Goal: Task Accomplishment & Management: Complete application form

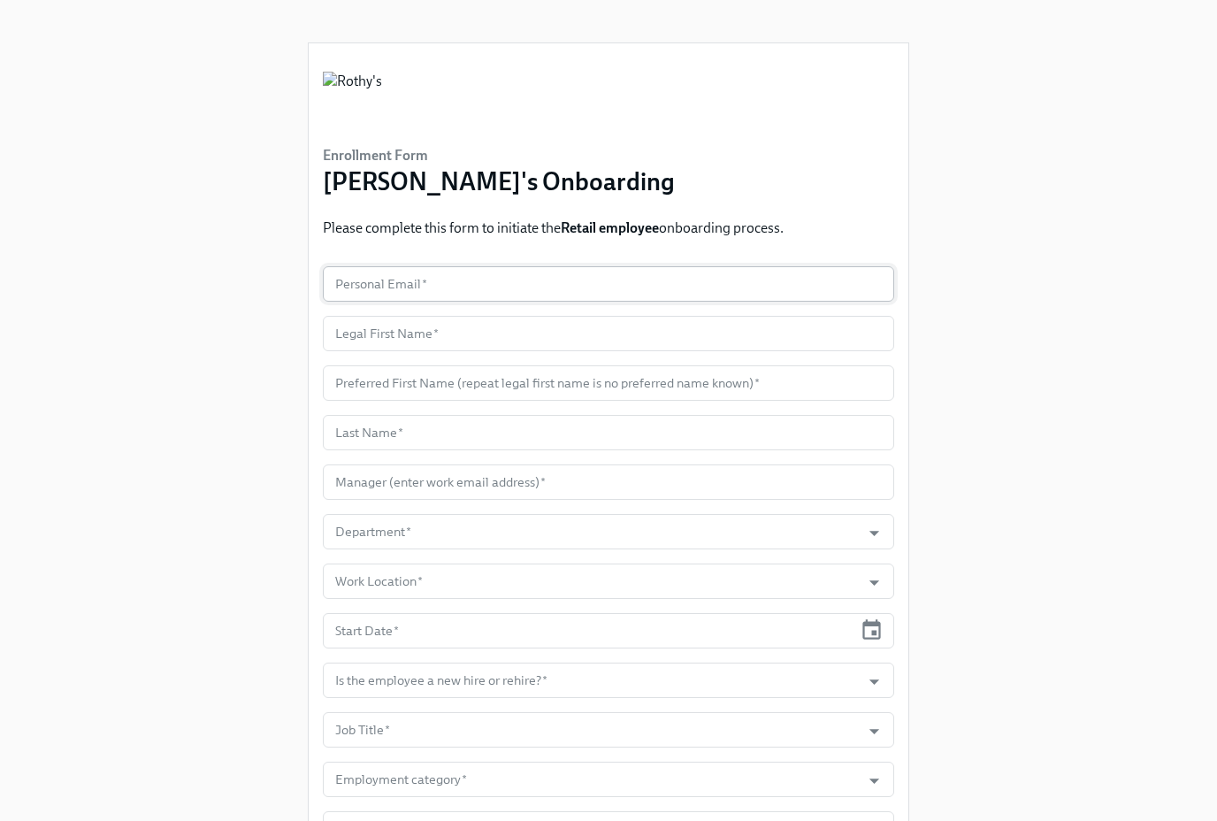
click at [373, 287] on input "text" at bounding box center [609, 283] width 572 height 35
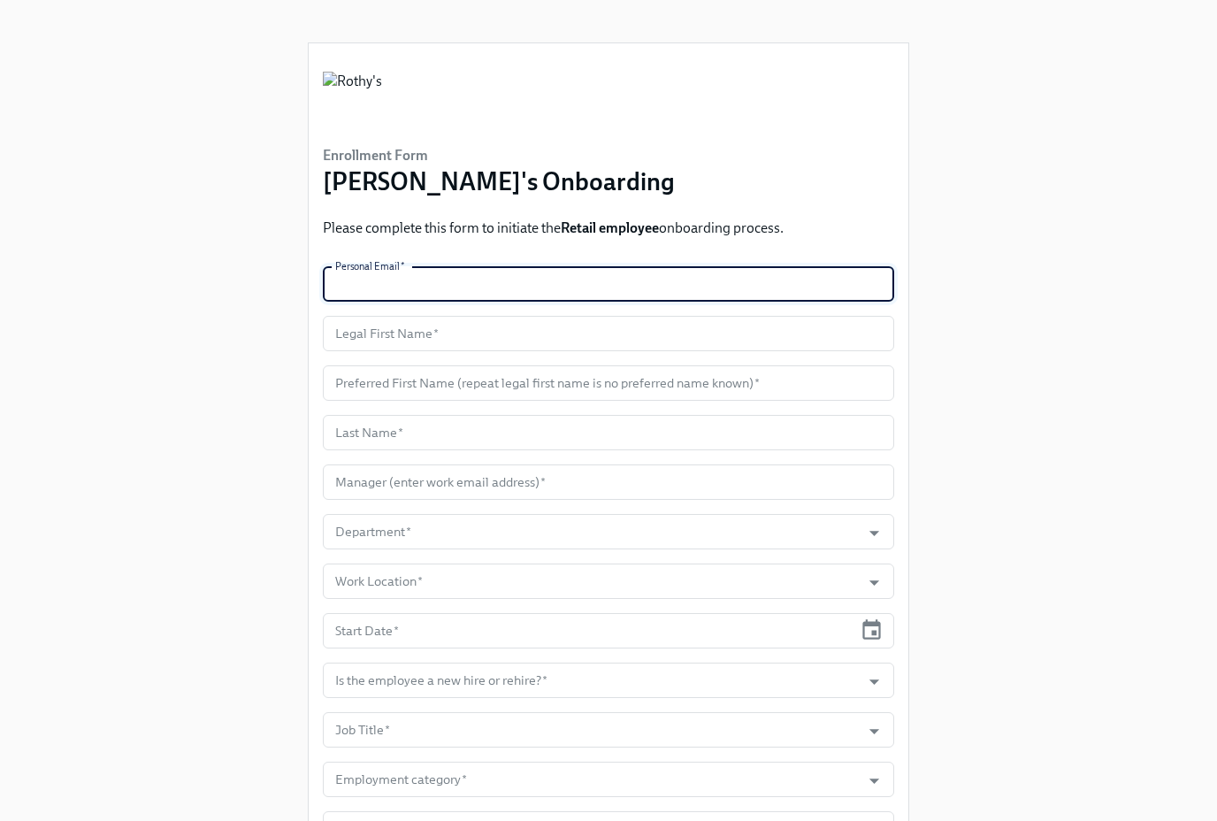
paste input "sabrinakhay05@gmail.com"
type input "sabrinakhay05@gmail.com"
click at [393, 325] on input "text" at bounding box center [609, 333] width 572 height 35
paste input "Sabrina"
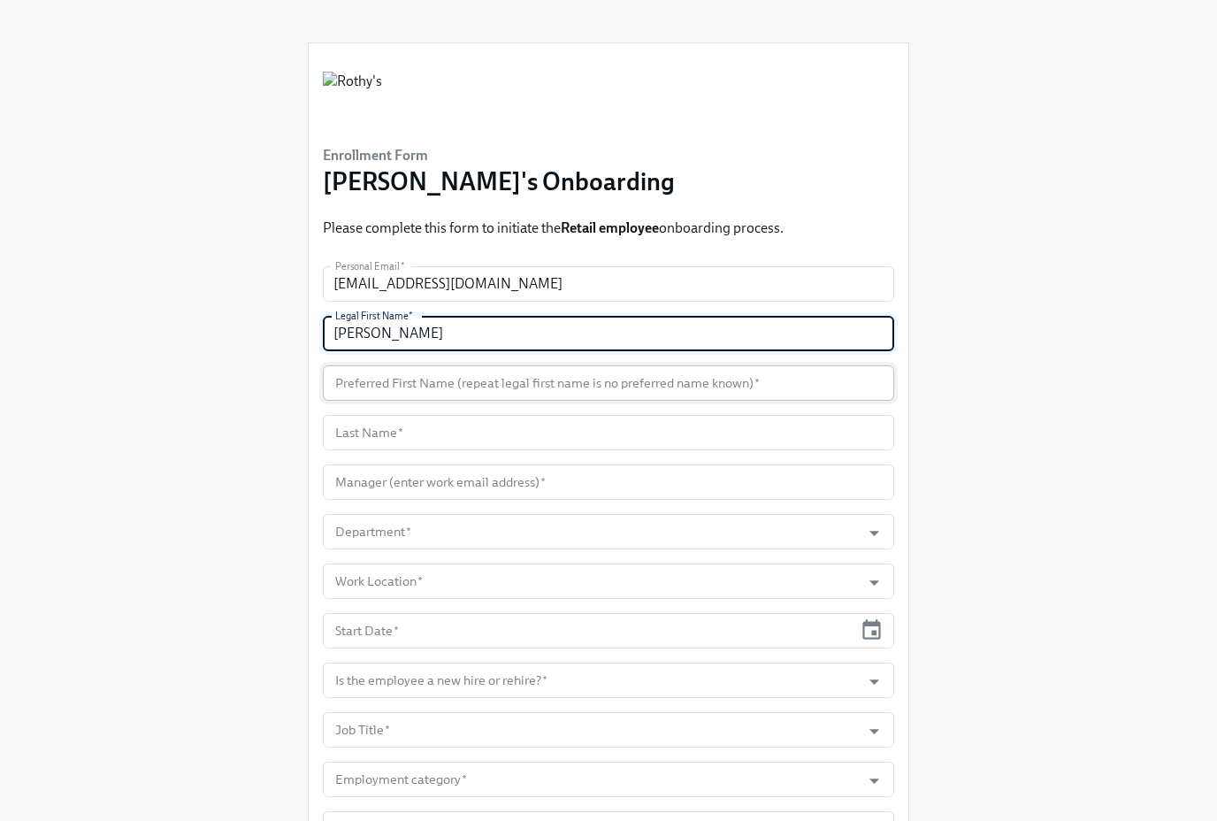
type input "Sabrina"
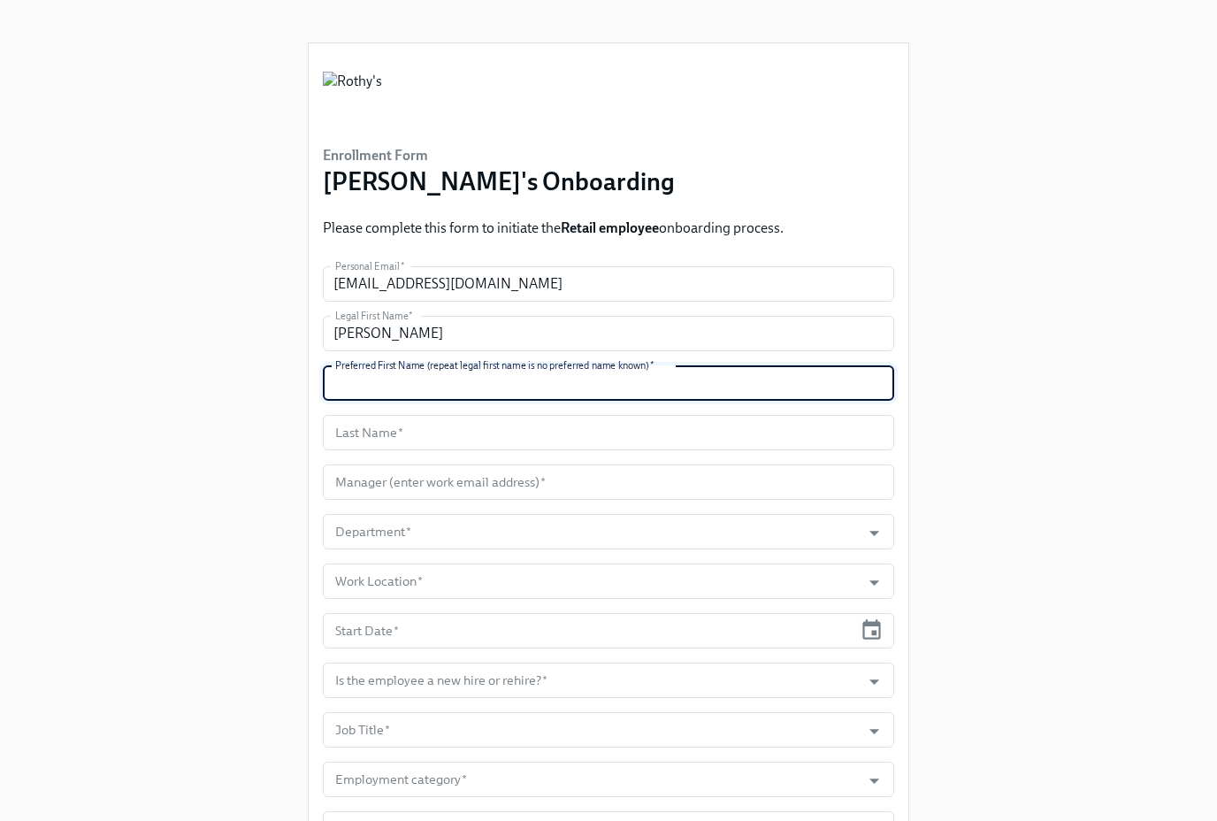
click at [426, 368] on input "text" at bounding box center [609, 382] width 572 height 35
paste input "Sabrina"
type input "Sabrina"
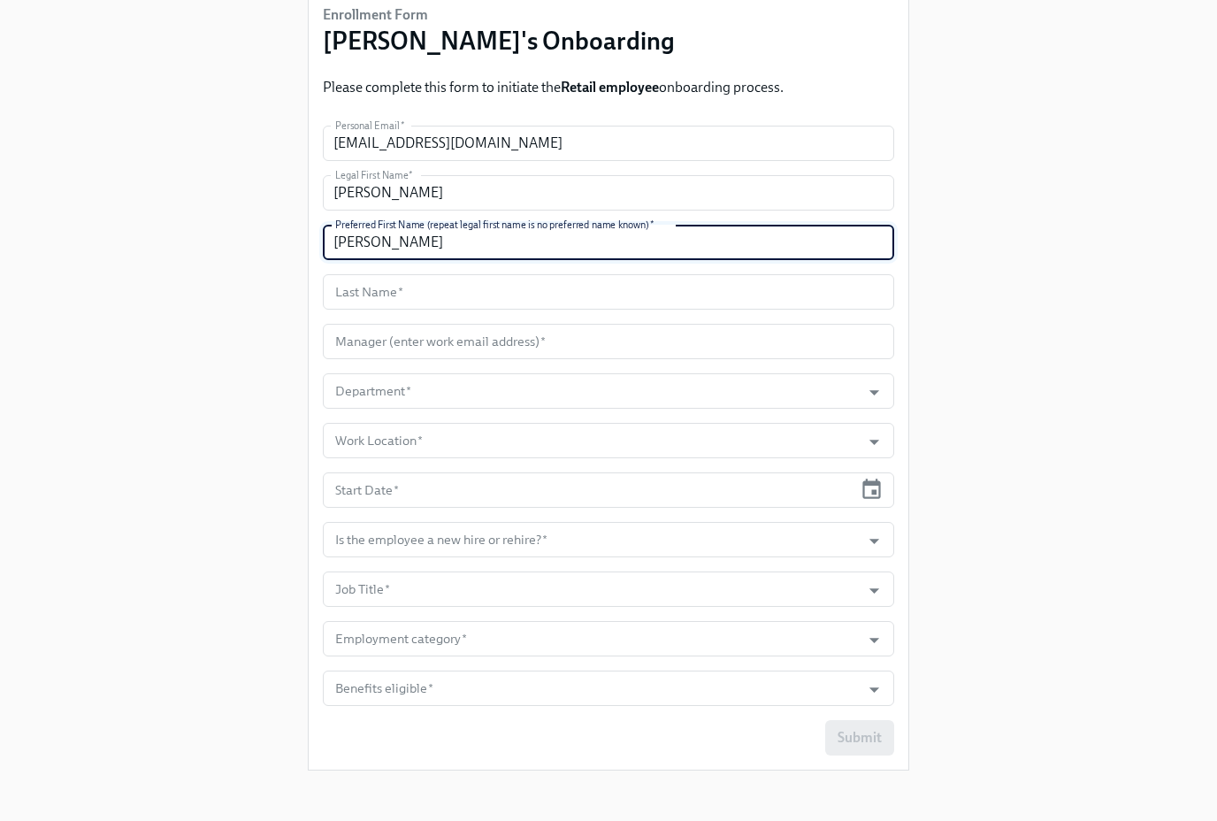
scroll to position [147, 0]
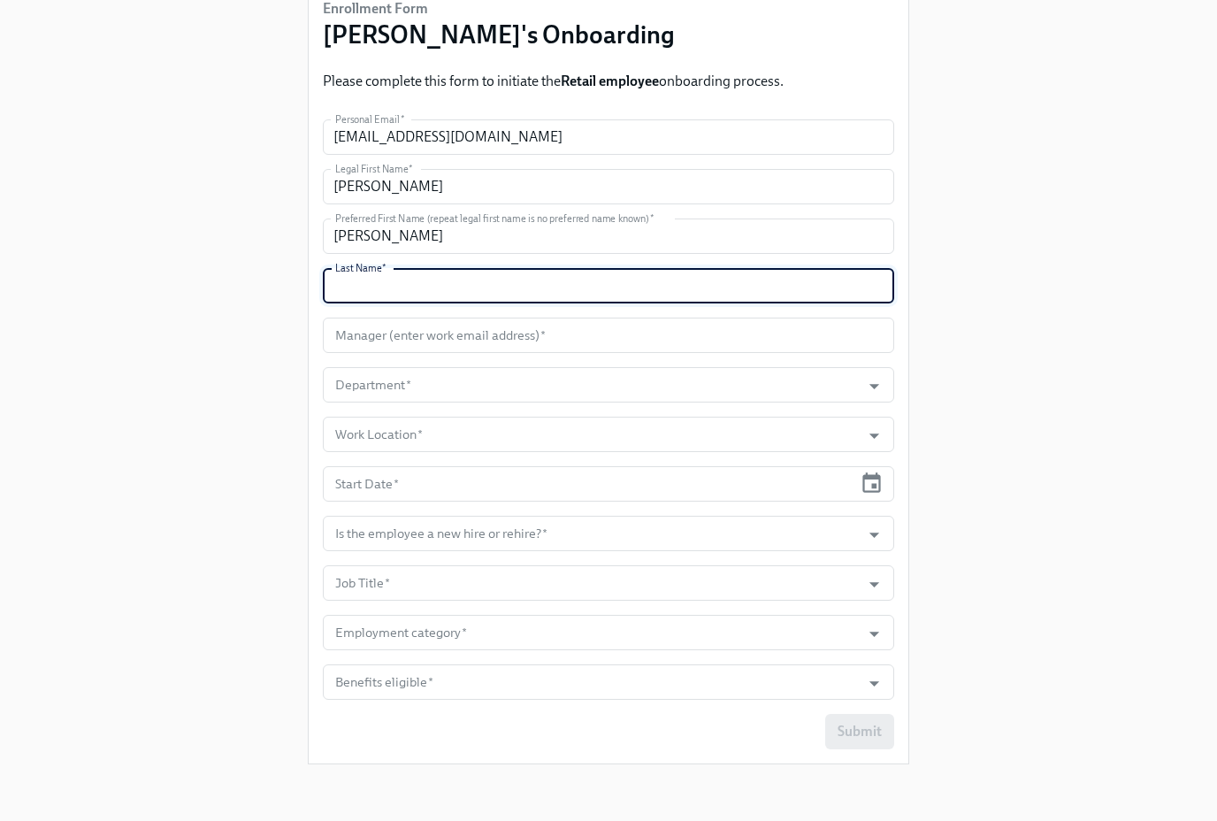
click at [446, 281] on input "text" at bounding box center [609, 285] width 572 height 35
paste input "Khaydarkulova"
type input "Khaydarkulova"
click at [476, 329] on input "text" at bounding box center [609, 335] width 572 height 35
paste input "jwilson@rothys.com"
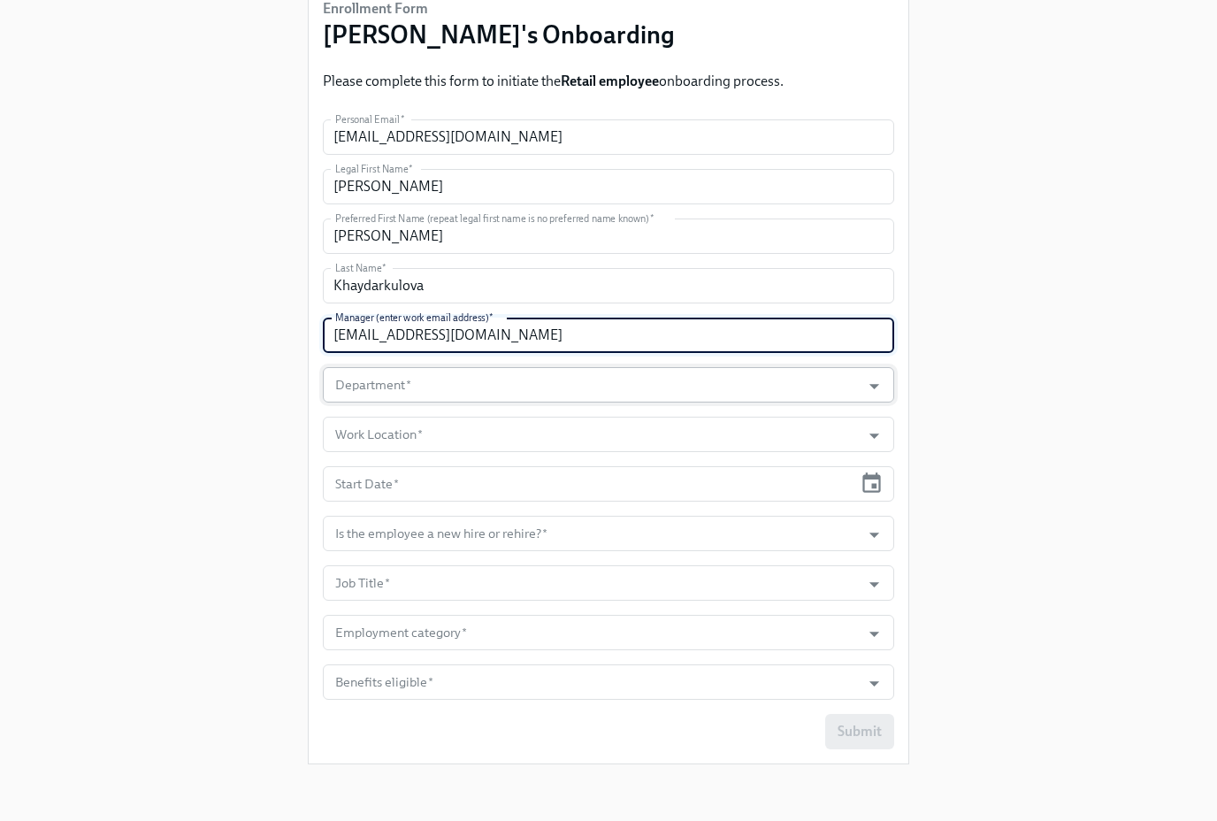
type input "jwilson@rothys.com"
click at [513, 391] on input "Department   *" at bounding box center [592, 384] width 520 height 35
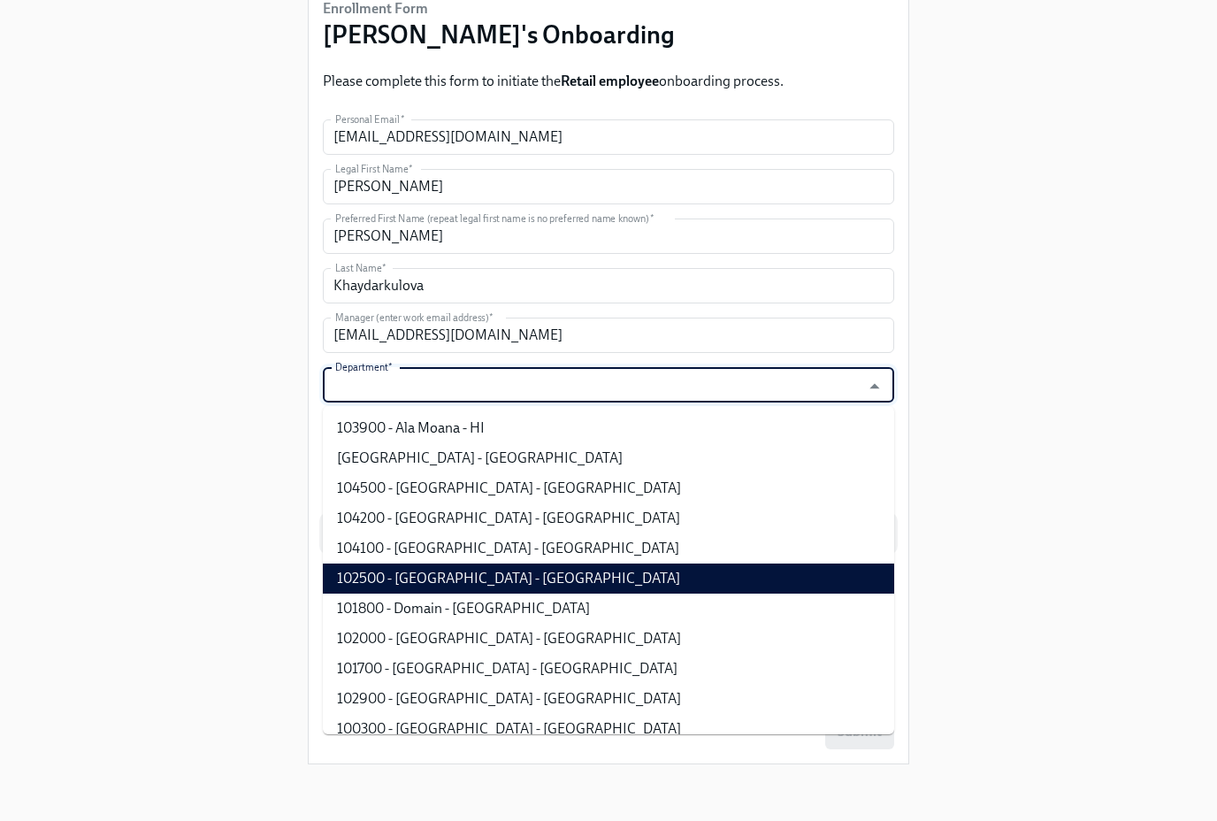
drag, startPoint x: 512, startPoint y: 586, endPoint x: 504, endPoint y: 521, distance: 65.1
click at [511, 585] on li "102500 - Disney Springs - FL" at bounding box center [609, 579] width 572 height 30
type input "102500 - Disney Springs - FL"
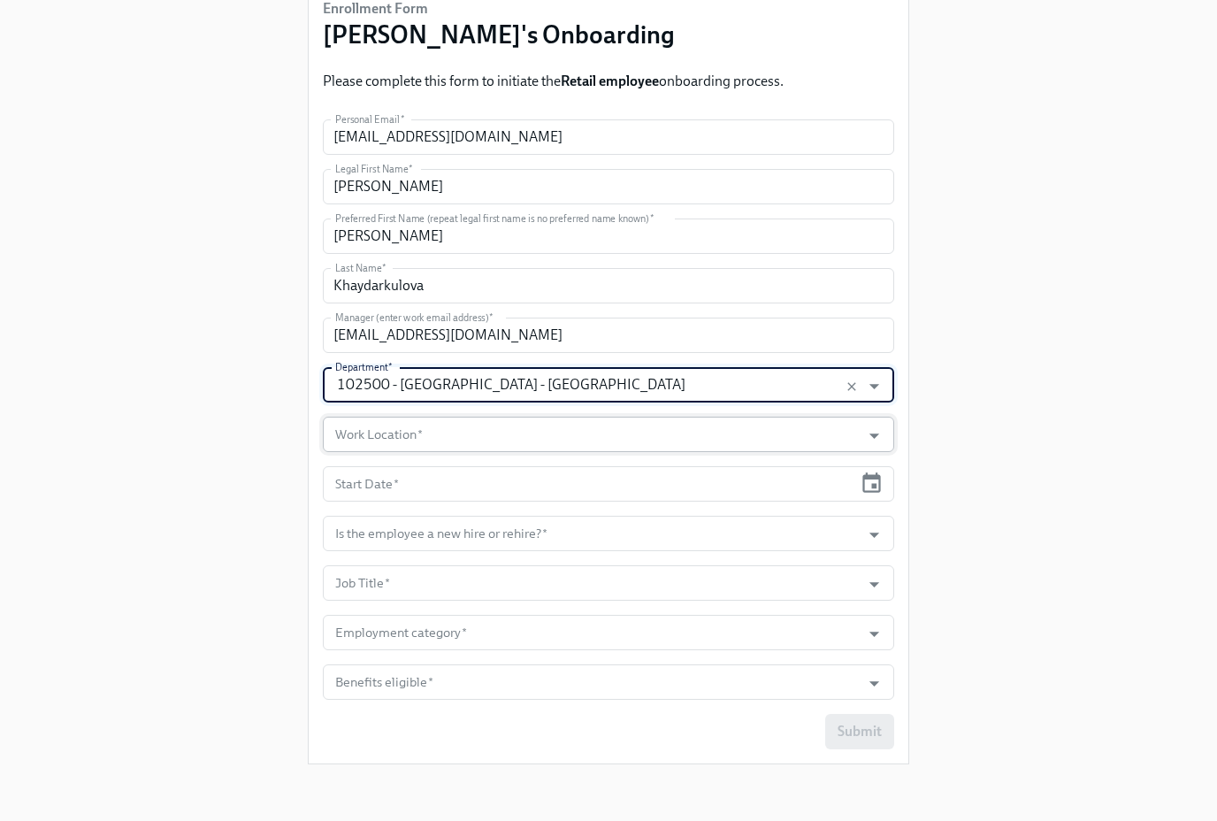
drag, startPoint x: 489, startPoint y: 459, endPoint x: 482, endPoint y: 446, distance: 15.0
click at [486, 453] on form "Personal Email   * sabrinakhay05@gmail.com Personal Email * Legal First Name   …" at bounding box center [609, 434] width 572 height 630
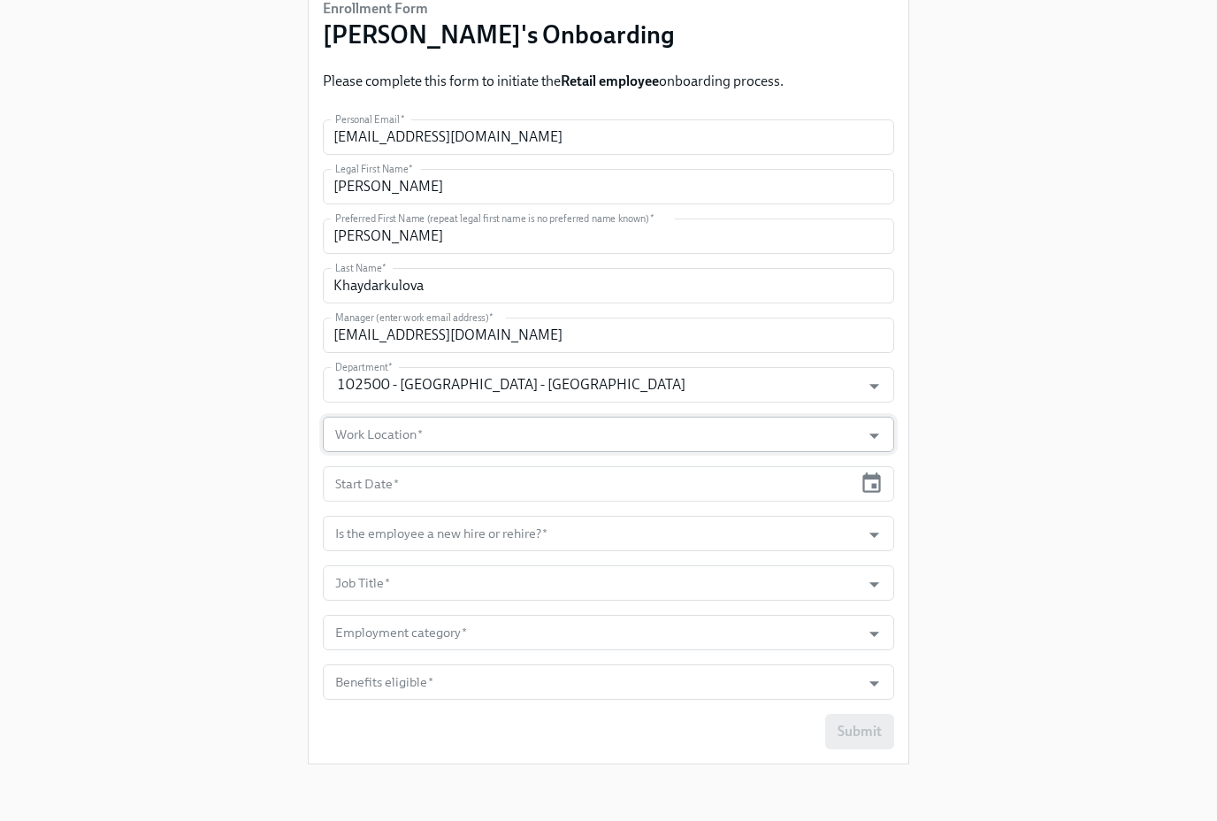
click at [481, 437] on input "Work Location   *" at bounding box center [592, 434] width 520 height 35
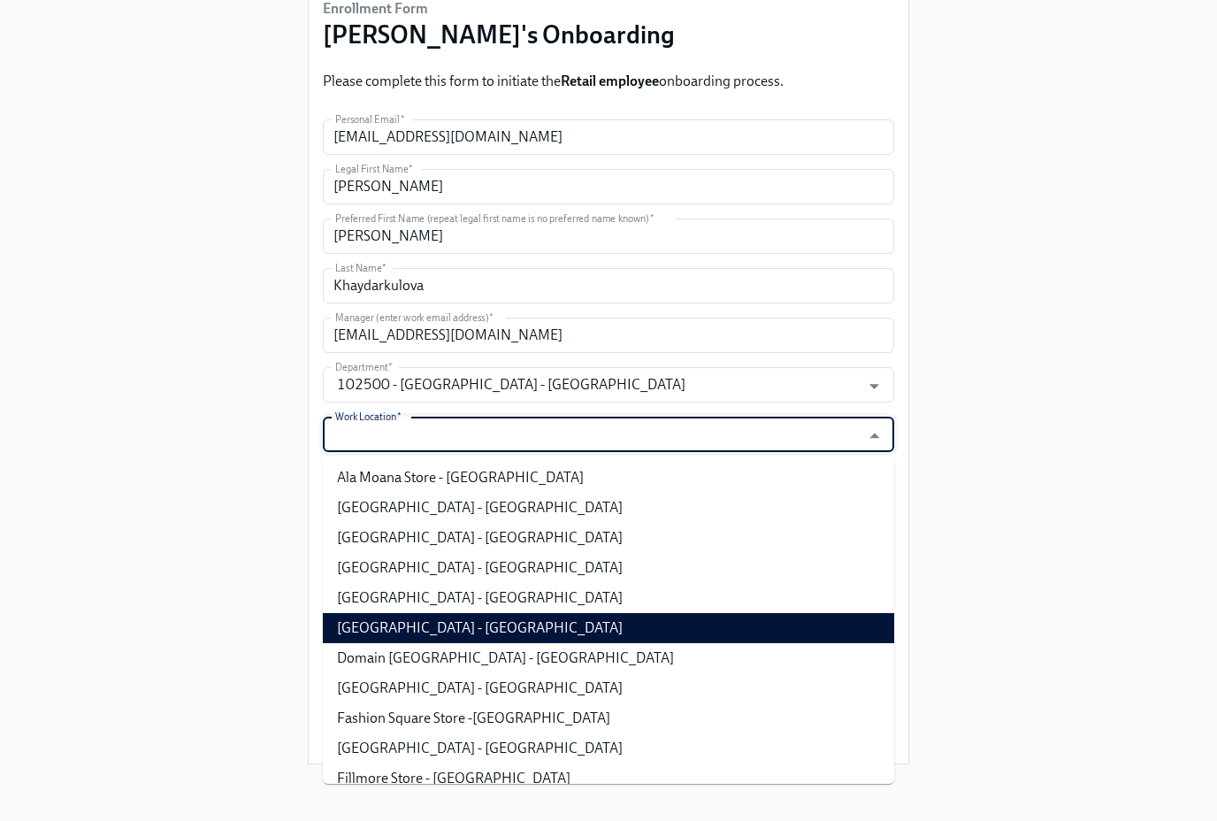
click at [496, 625] on li "Disney Springs Store - FL" at bounding box center [609, 628] width 572 height 30
type input "Disney Springs Store - FL"
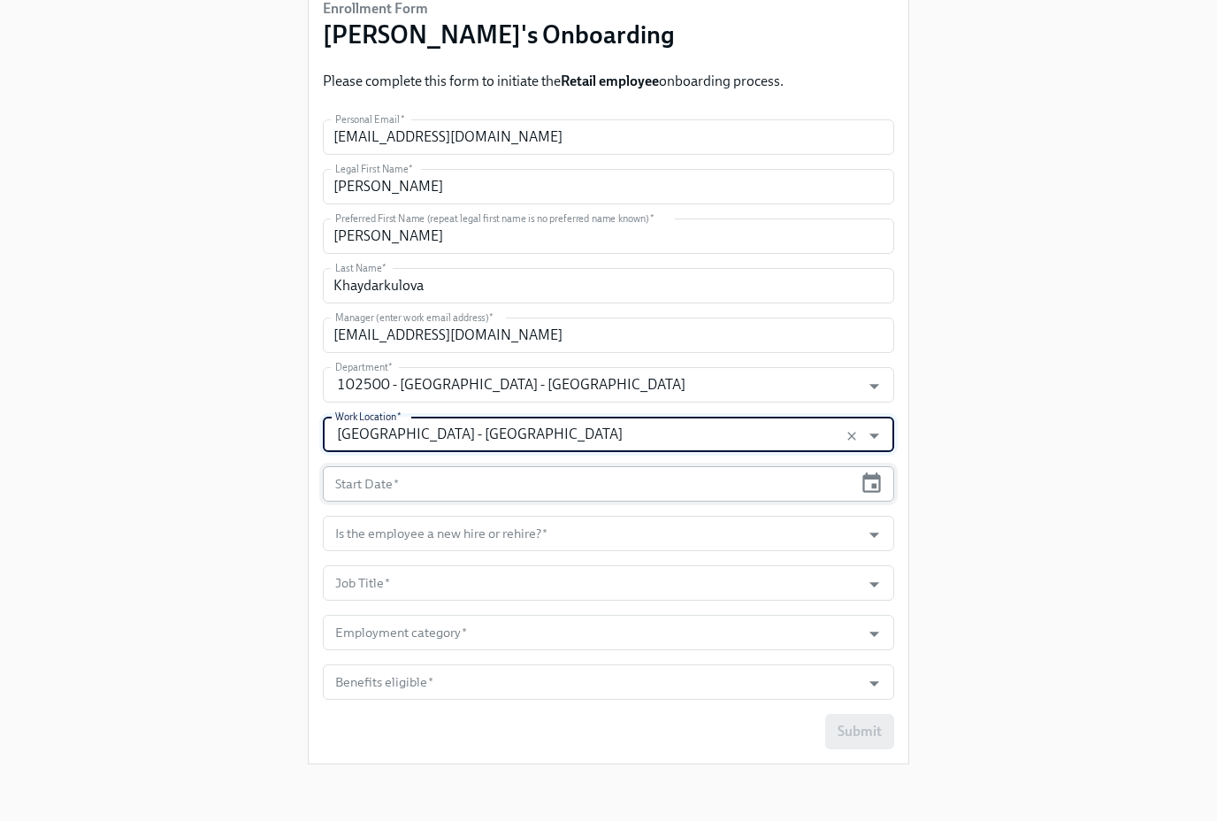
click at [481, 489] on input "text" at bounding box center [588, 483] width 530 height 35
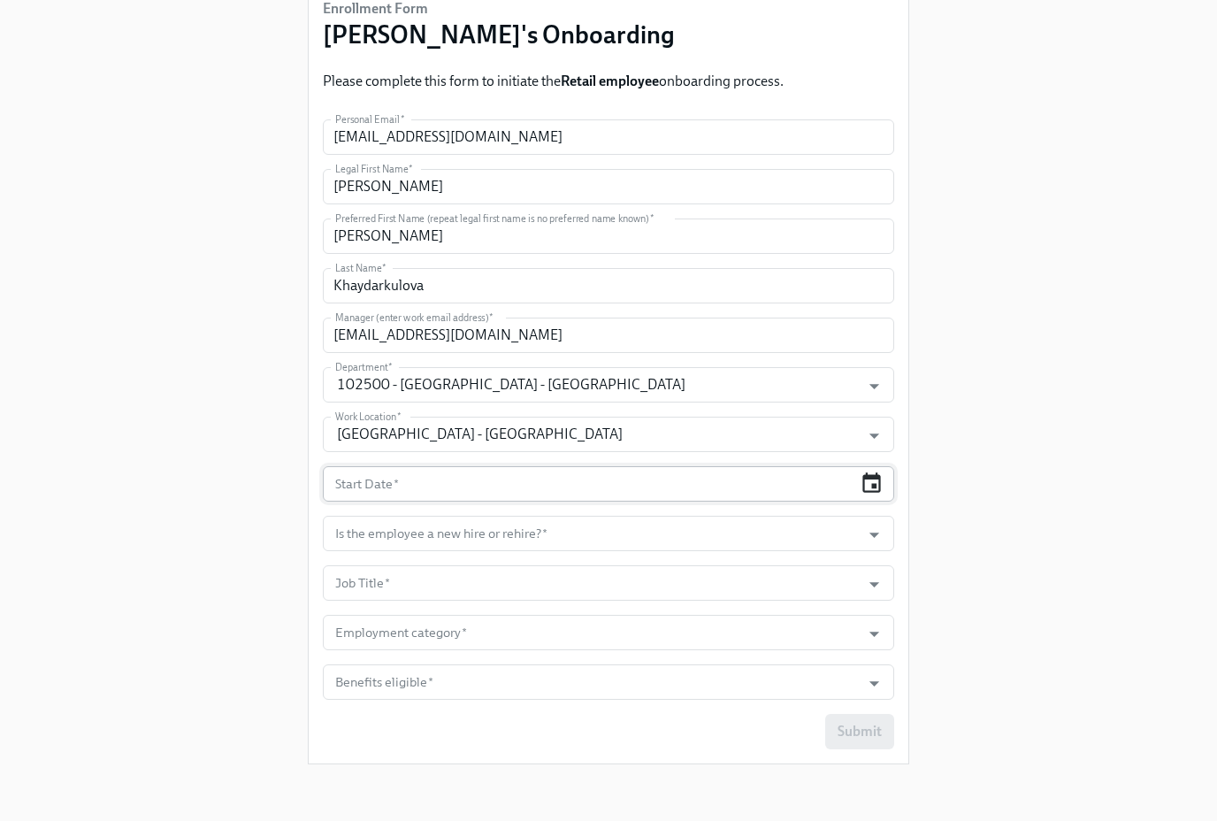
click at [861, 488] on icon "button" at bounding box center [872, 484] width 24 height 24
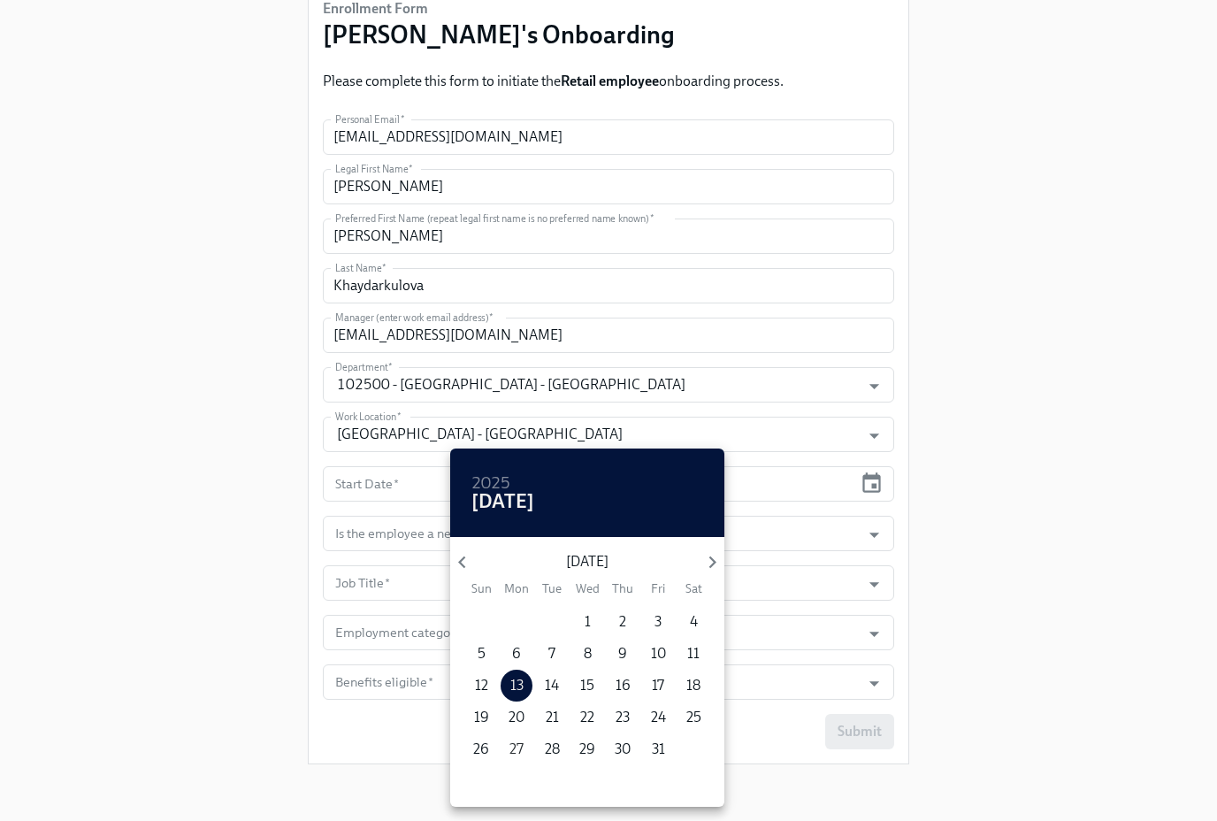
click at [519, 740] on p "27" at bounding box center [517, 749] width 14 height 19
type input "10/27/2025"
click at [907, 569] on div at bounding box center [608, 410] width 1217 height 821
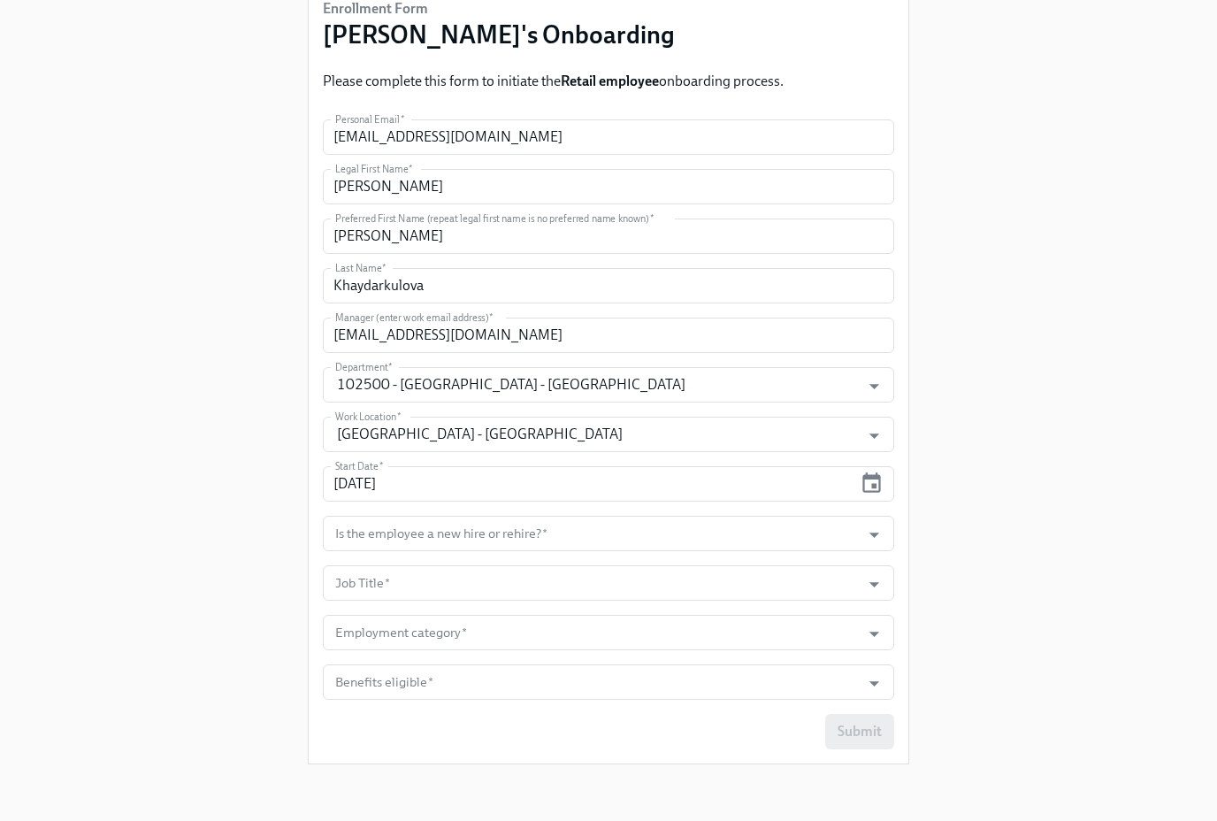
click at [872, 533] on icon "Open" at bounding box center [875, 535] width 24 height 24
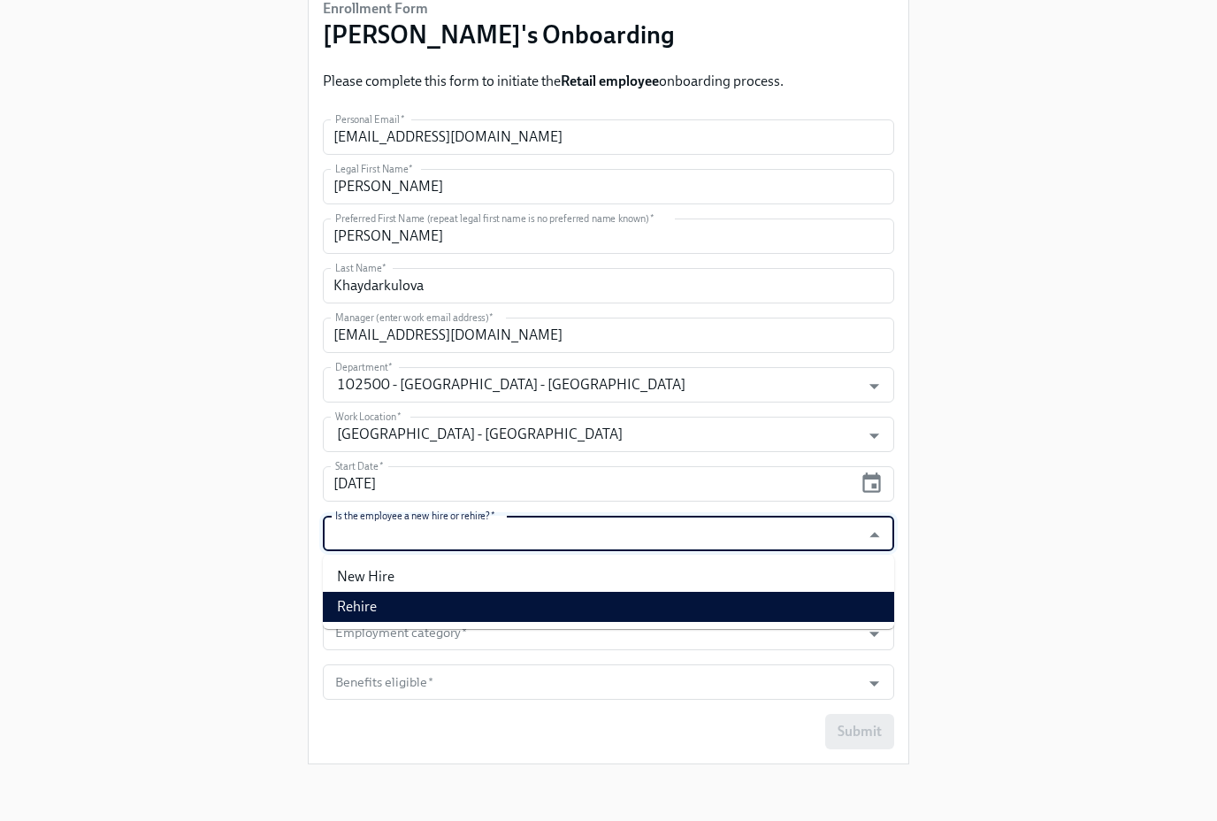
click at [807, 606] on li "Rehire" at bounding box center [609, 607] width 572 height 30
type input "Rehire"
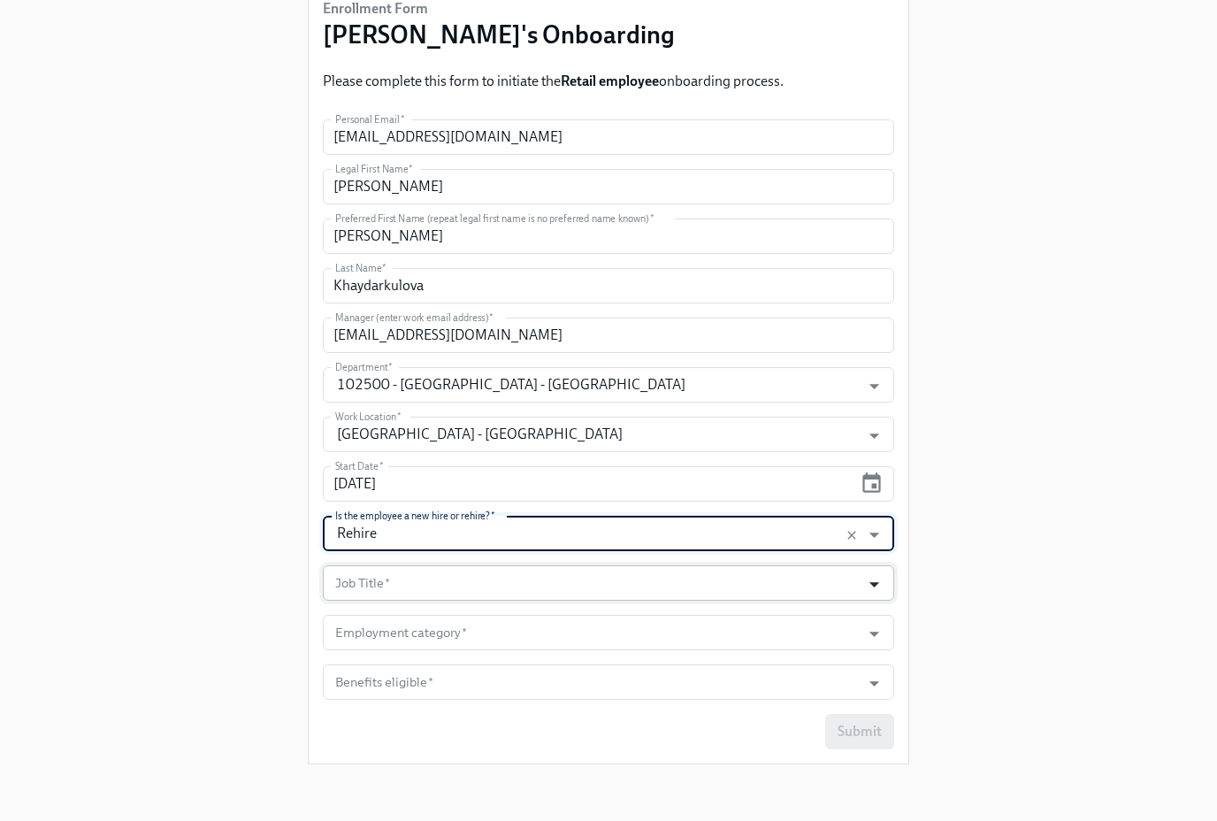
click at [879, 580] on icon "Open" at bounding box center [875, 584] width 24 height 24
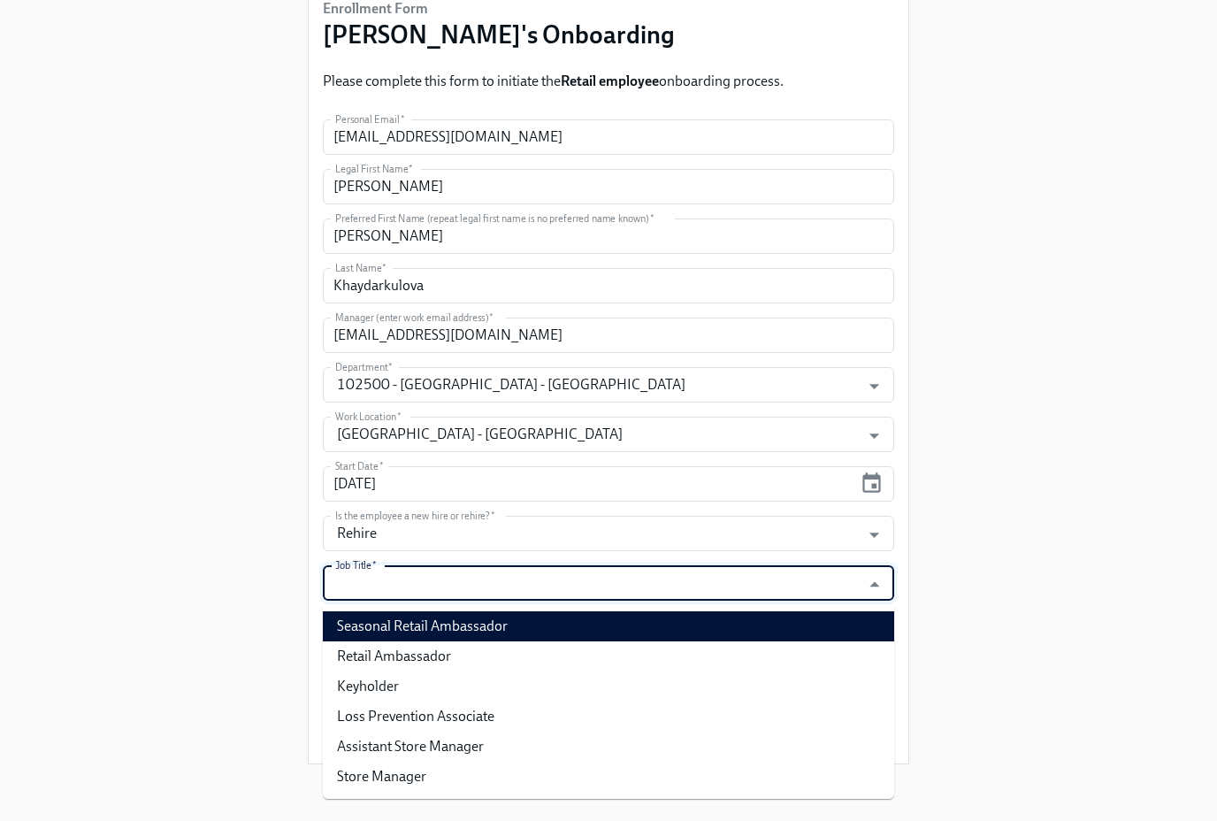
click at [806, 623] on li "Seasonal Retail Ambassador" at bounding box center [609, 626] width 572 height 30
type input "Seasonal Retail Ambassador"
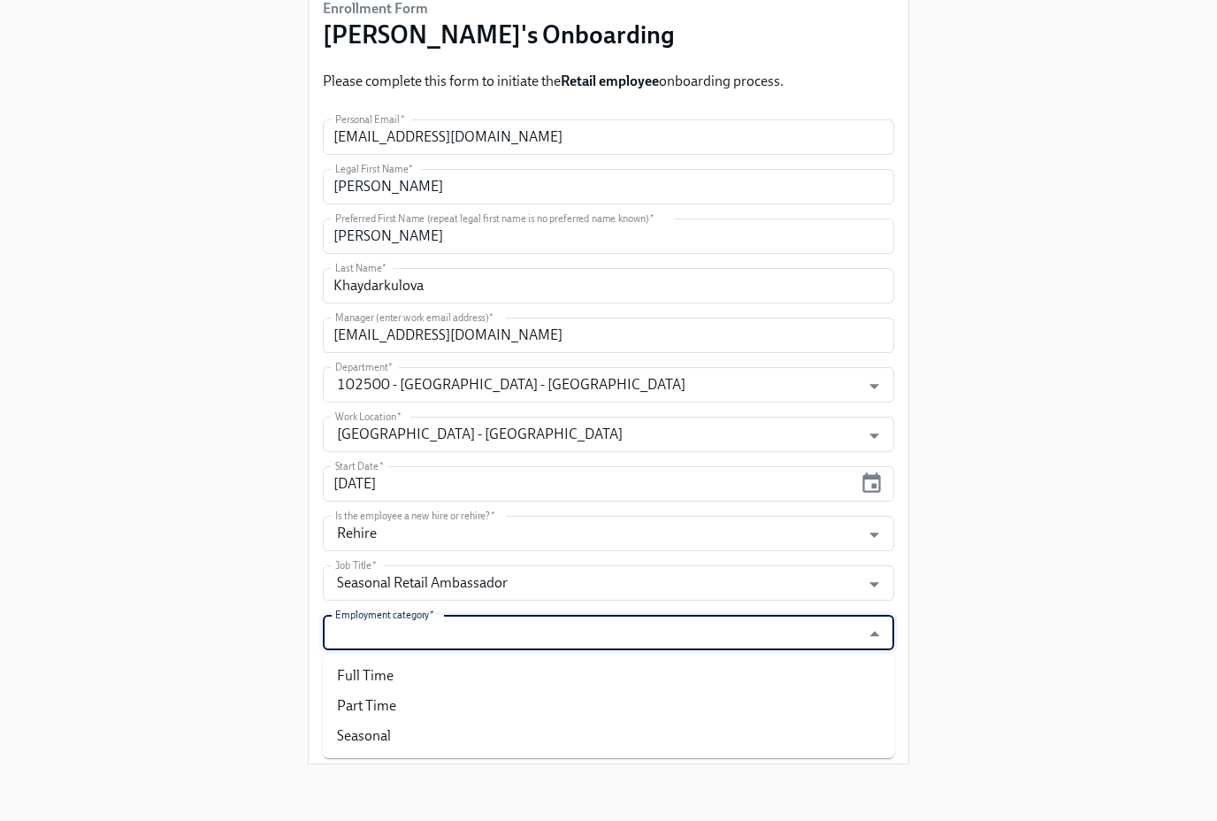
click at [779, 625] on input "Employment category   *" at bounding box center [592, 632] width 520 height 35
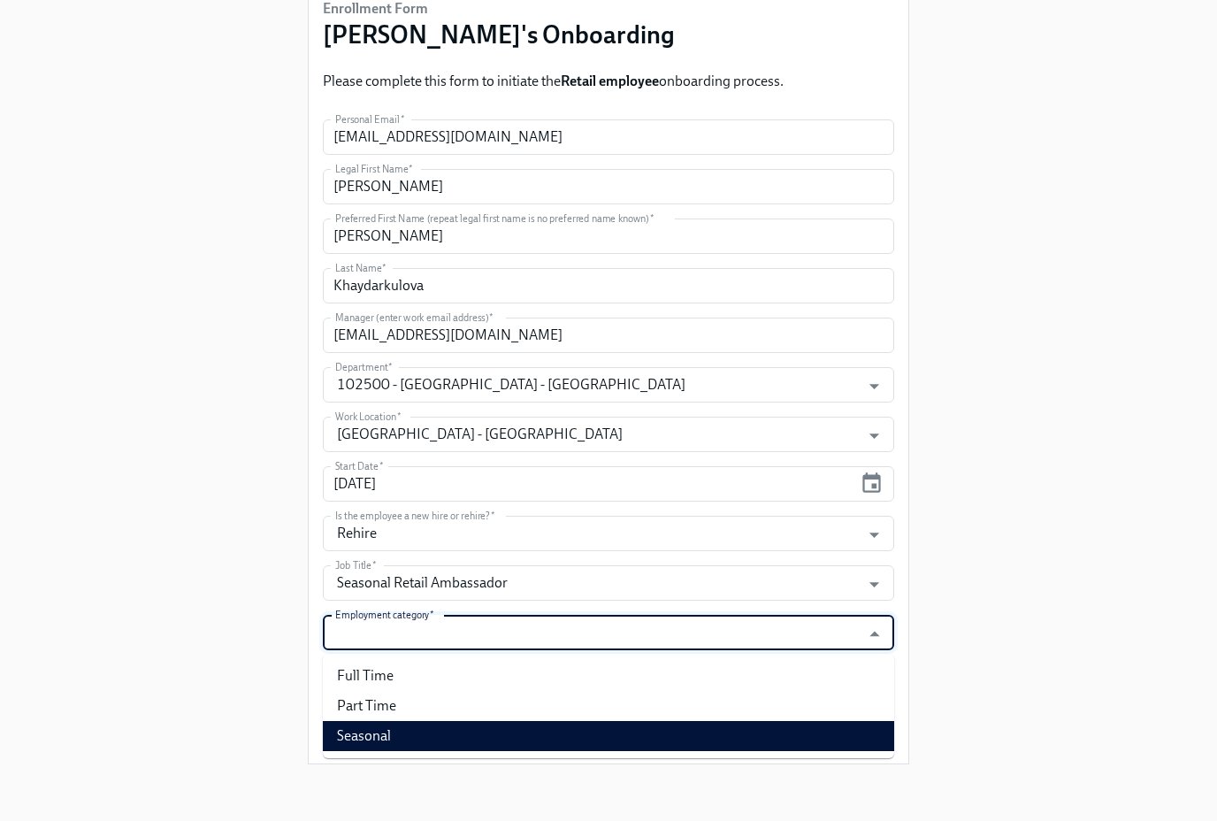
drag, startPoint x: 695, startPoint y: 734, endPoint x: 678, endPoint y: 716, distance: 25.7
click at [695, 733] on li "Seasonal" at bounding box center [609, 736] width 572 height 30
type input "Seasonal"
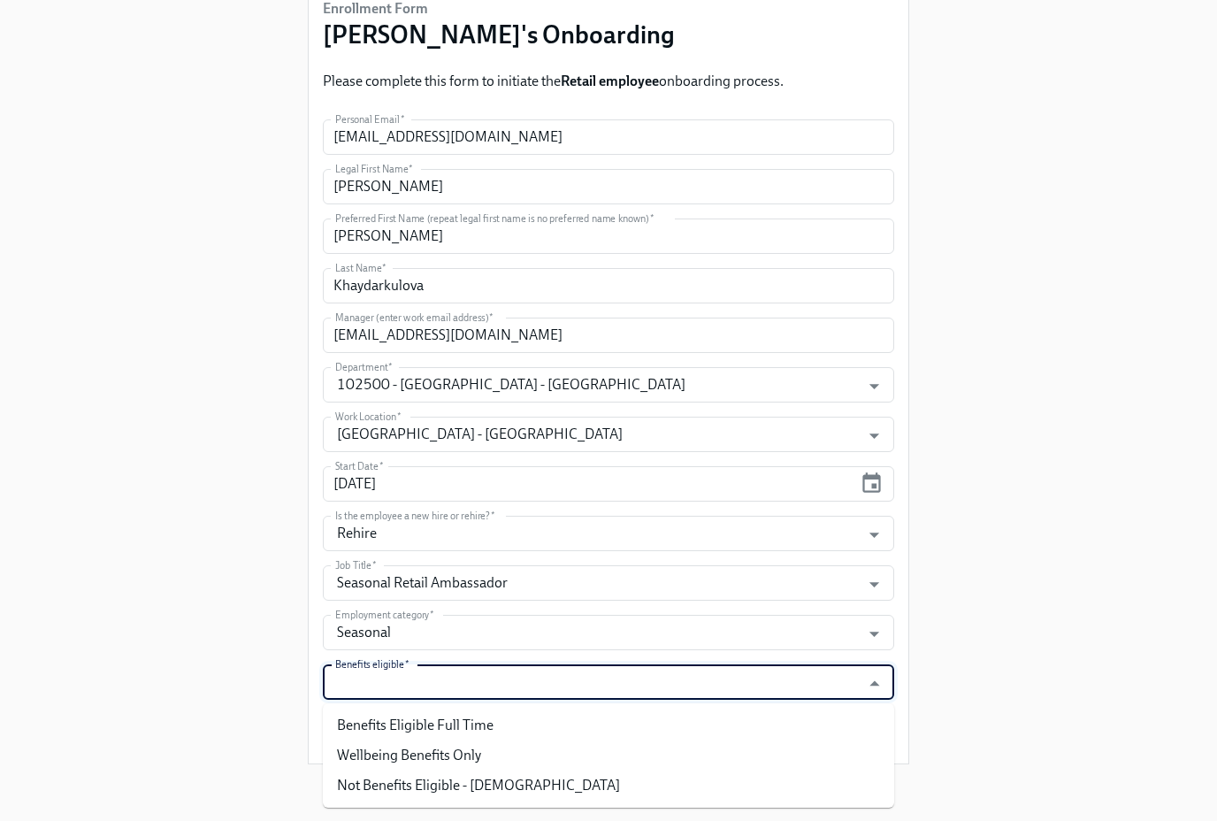
drag, startPoint x: 655, startPoint y: 692, endPoint x: 619, endPoint y: 729, distance: 51.3
click at [655, 692] on input "Benefits eligible   *" at bounding box center [592, 681] width 520 height 35
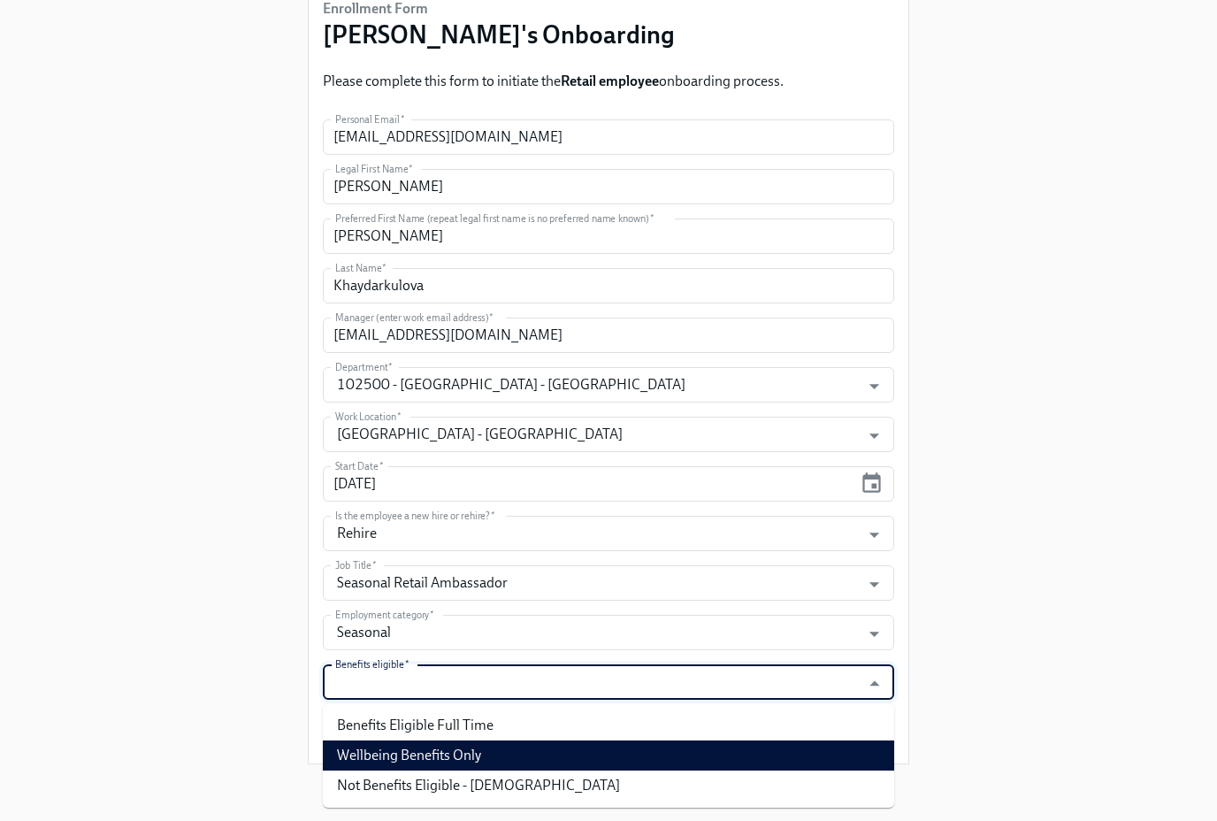
click at [605, 752] on li "Wellbeing Benefits Only" at bounding box center [609, 756] width 572 height 30
type input "Wellbeing Benefits Only"
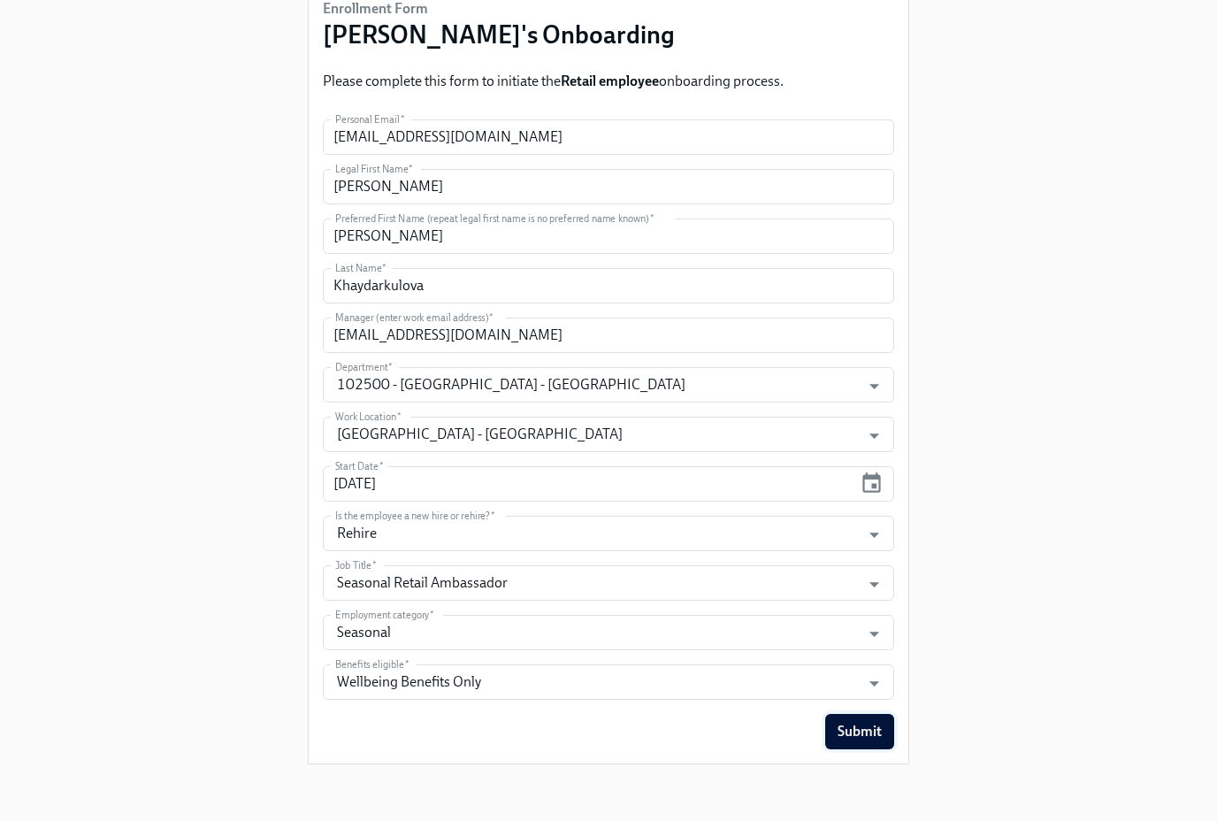
click at [879, 733] on span "Submit" at bounding box center [860, 732] width 44 height 18
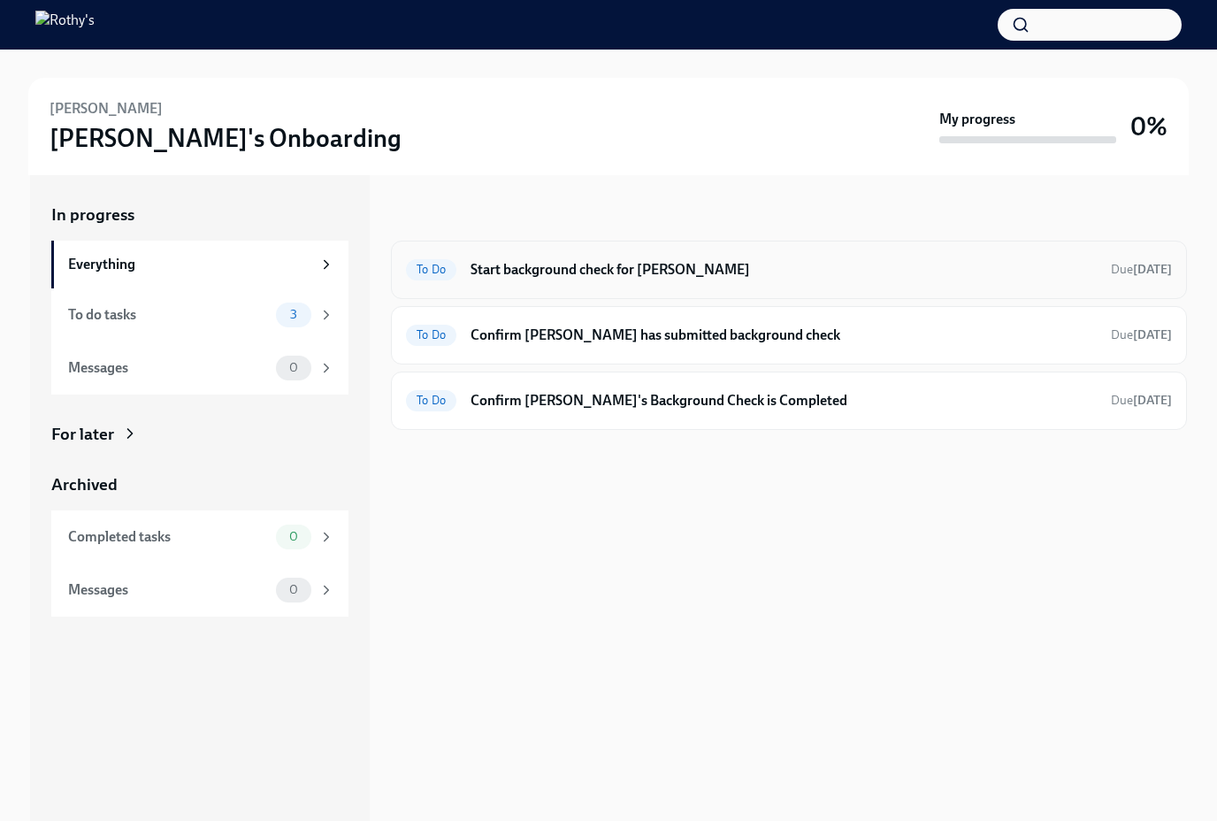
click at [538, 260] on h6 "Start background check for Sabrina Khaydarkulova" at bounding box center [784, 269] width 626 height 19
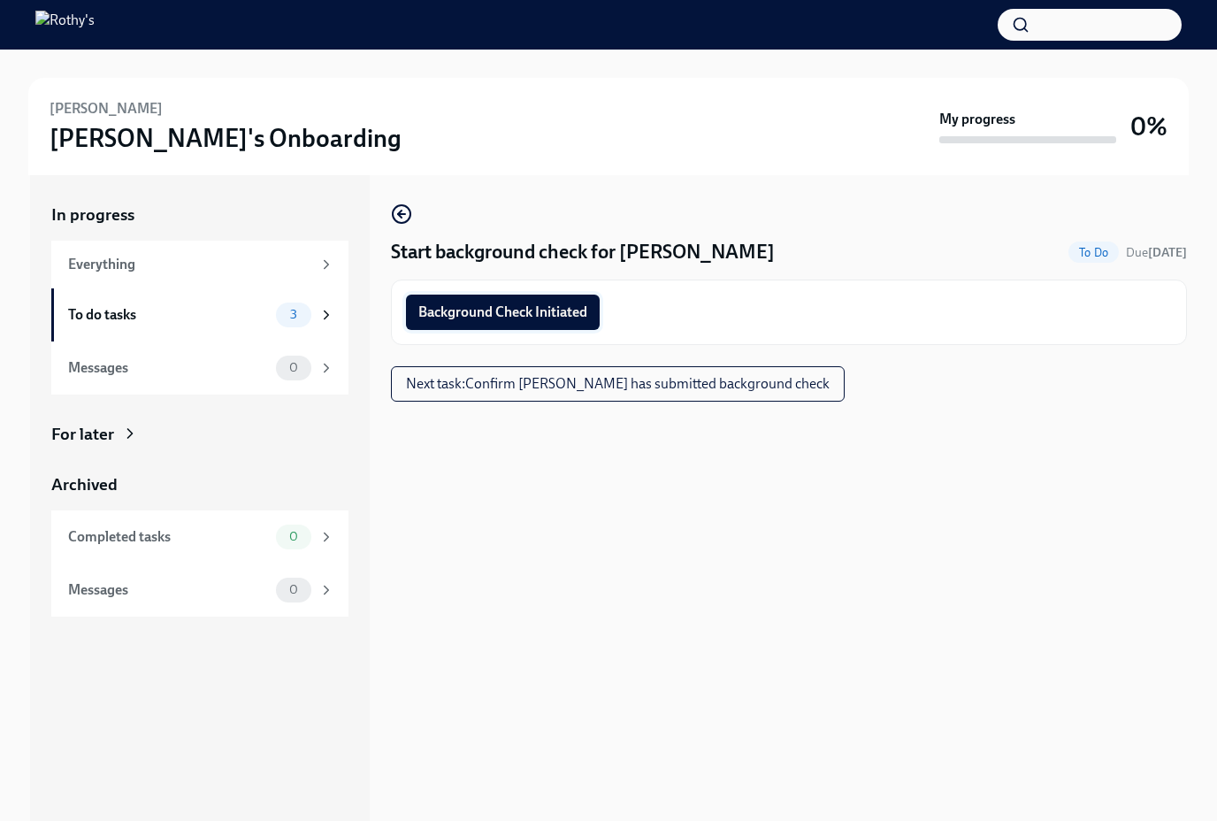
click at [579, 303] on button "Background Check Initiated" at bounding box center [503, 312] width 194 height 35
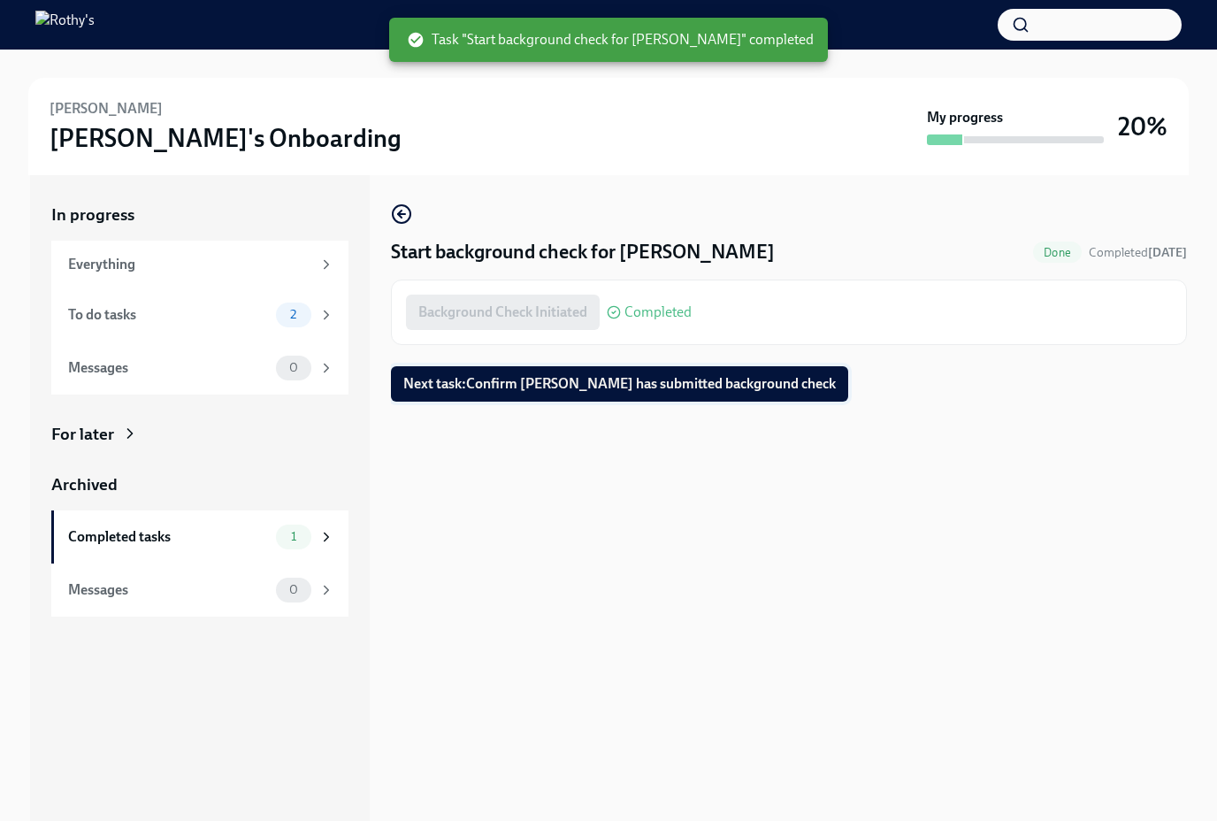
click at [639, 379] on span "Next task : Confirm Sabrina has submitted background check" at bounding box center [619, 384] width 433 height 18
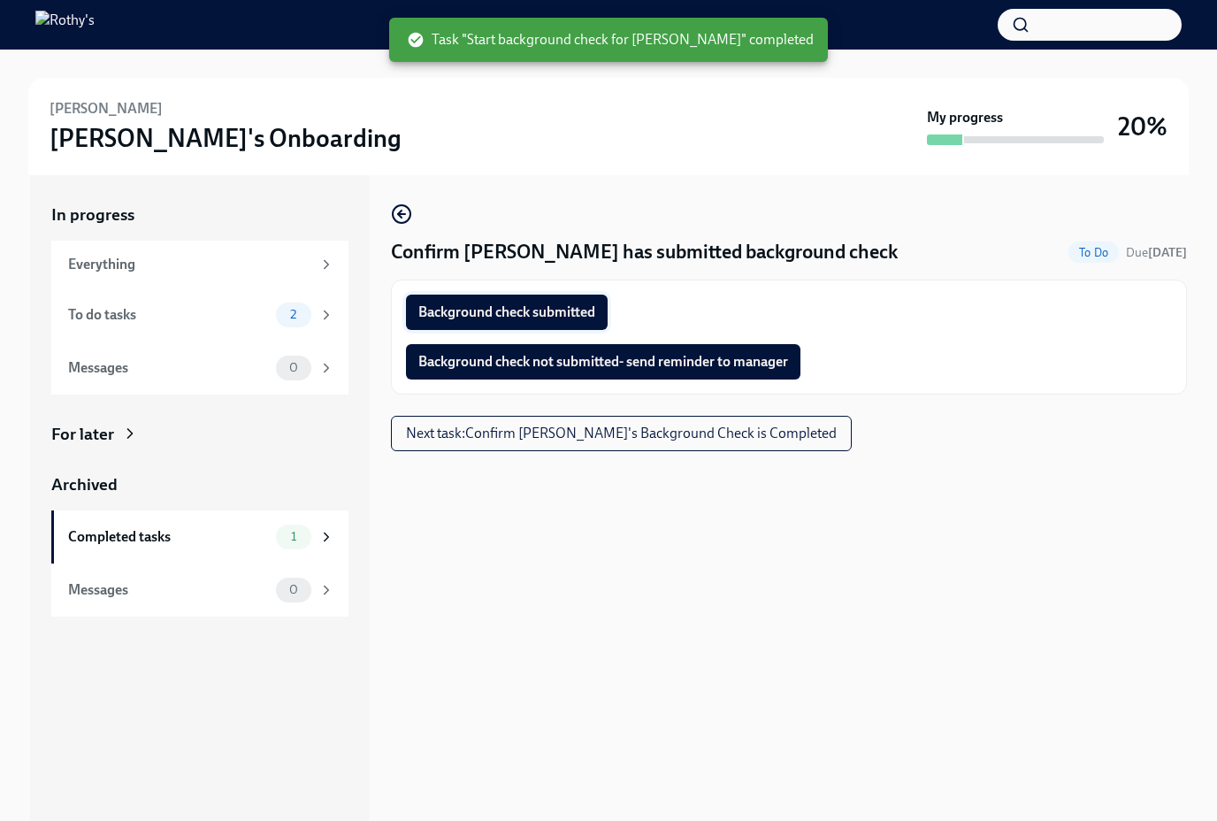
click at [539, 309] on span "Background check submitted" at bounding box center [507, 312] width 177 height 18
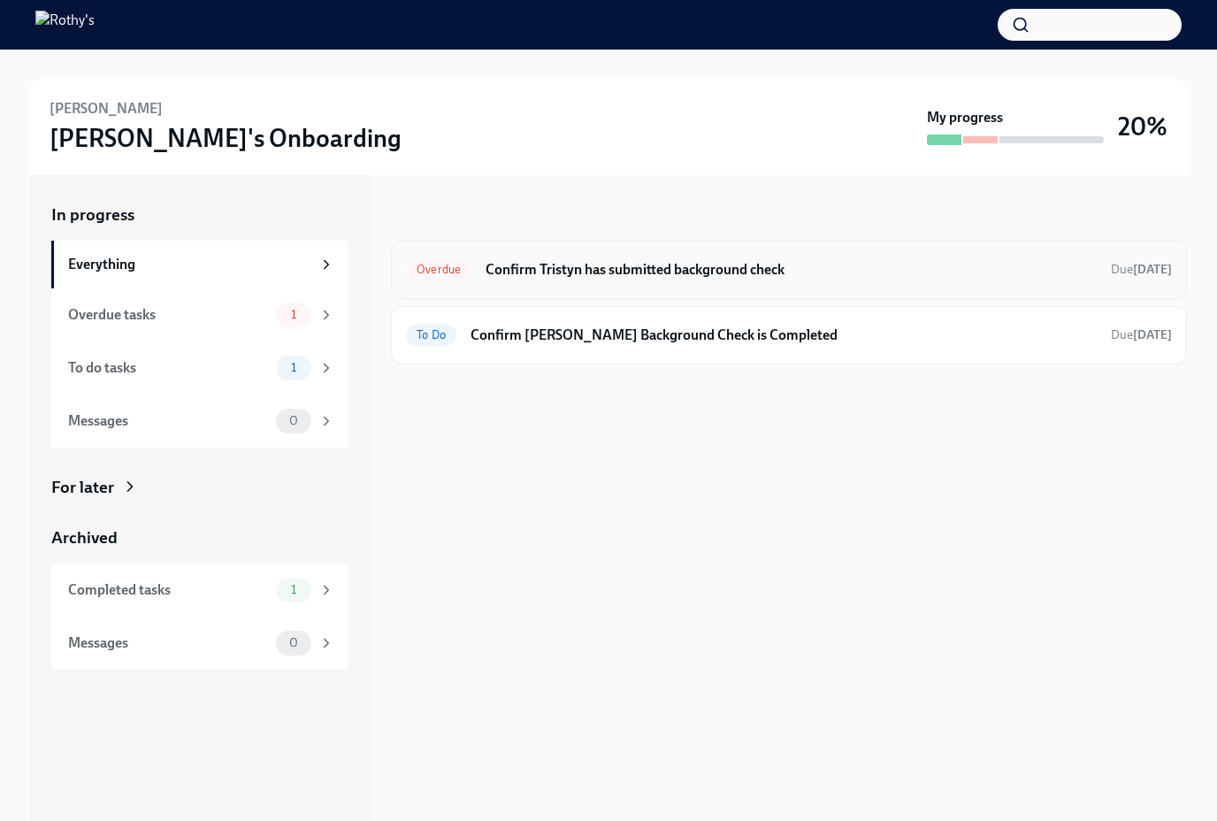
click at [619, 271] on h6 "Confirm Tristyn has submitted background check" at bounding box center [791, 269] width 611 height 19
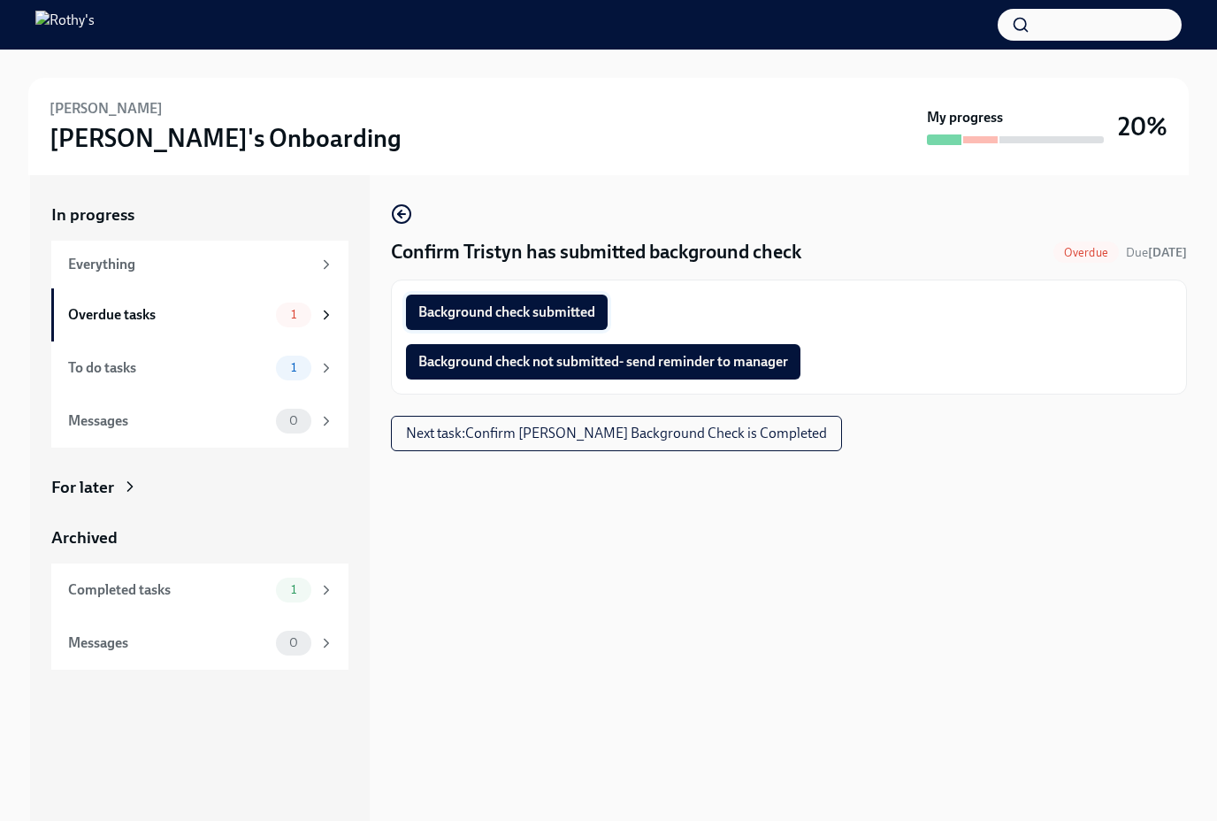
click at [541, 303] on span "Background check submitted" at bounding box center [507, 312] width 177 height 18
click at [770, 426] on span "Next task : Confirm Tristyn Hudson's Background Check is Completed" at bounding box center [616, 434] width 421 height 18
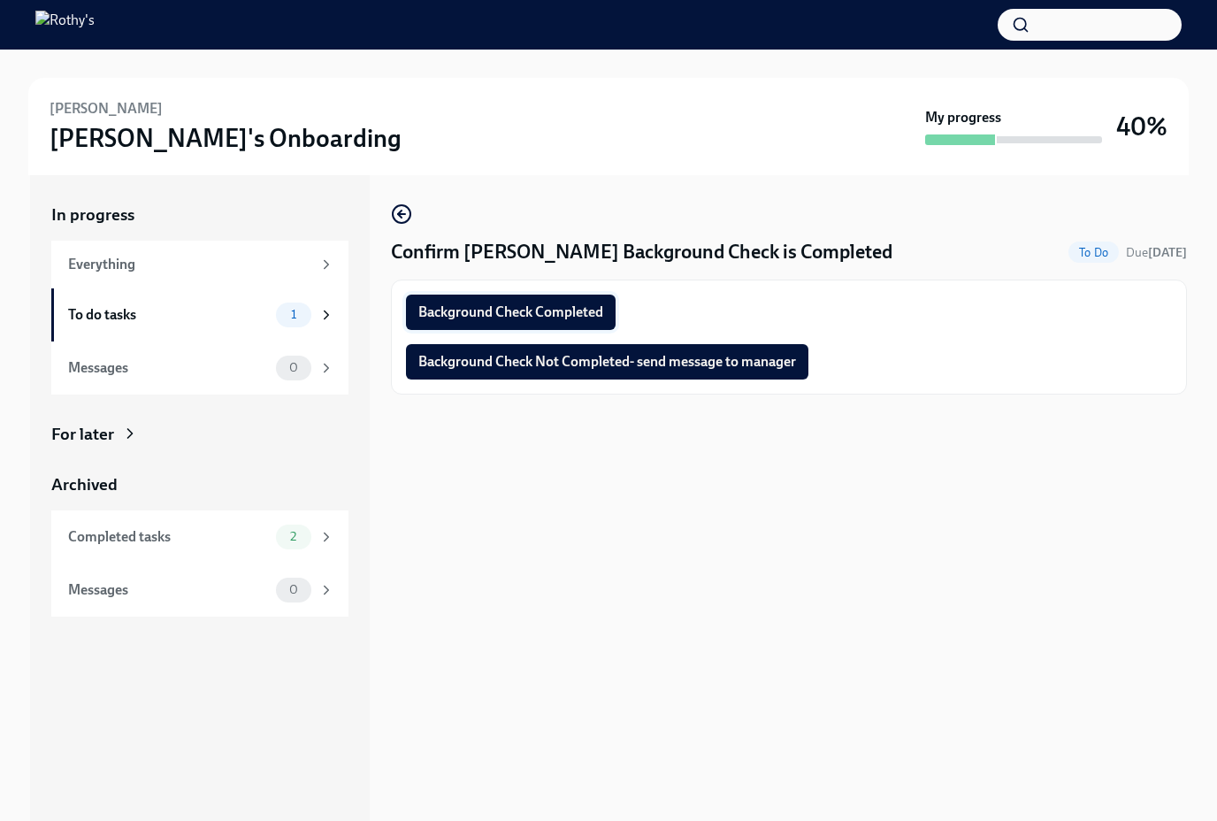
click at [562, 302] on button "Background Check Completed" at bounding box center [511, 312] width 210 height 35
